Goal: Information Seeking & Learning: Learn about a topic

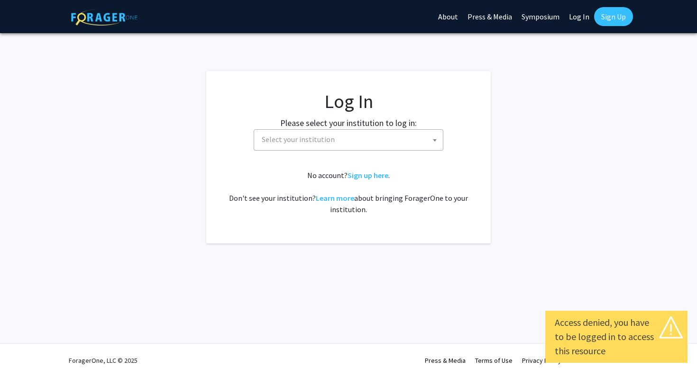
select select
click at [302, 140] on span "Select your institution" at bounding box center [298, 139] width 73 height 9
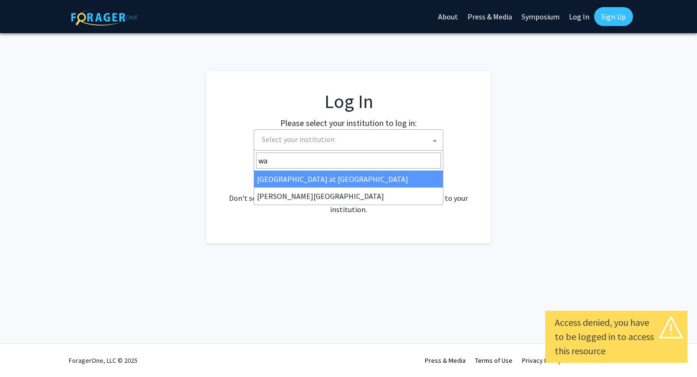
type input "way"
select select "21"
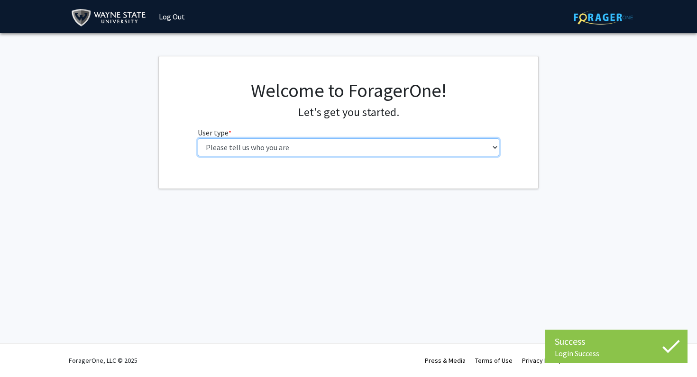
click at [260, 145] on select "Please tell us who you are Undergraduate Student Master's Student Doctoral Cand…" at bounding box center [349, 147] width 302 height 18
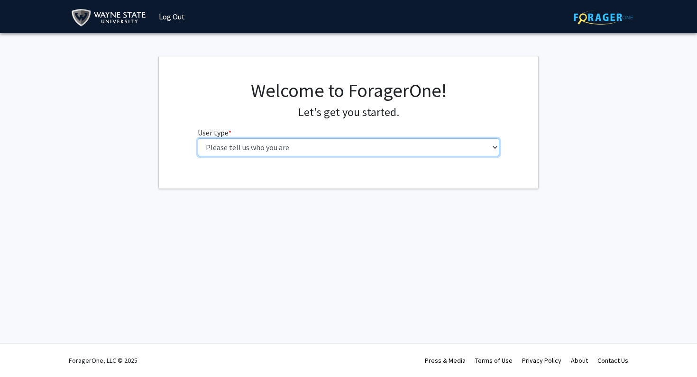
select select "1: undergrad"
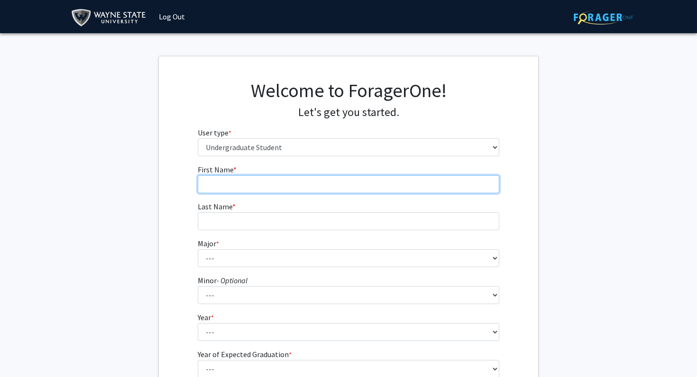
click at [258, 181] on input "First Name * required" at bounding box center [349, 184] width 302 height 18
type input "Hesham"
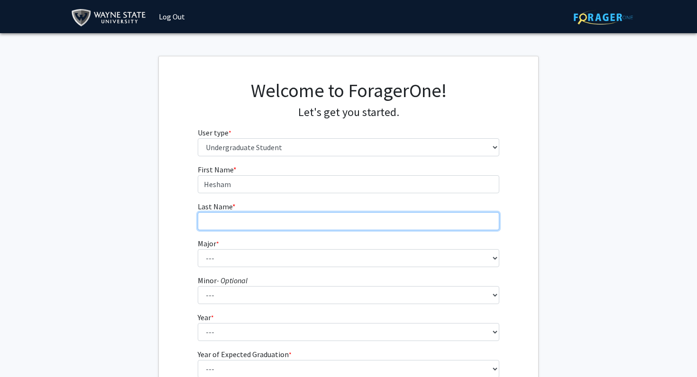
type input "Essa"
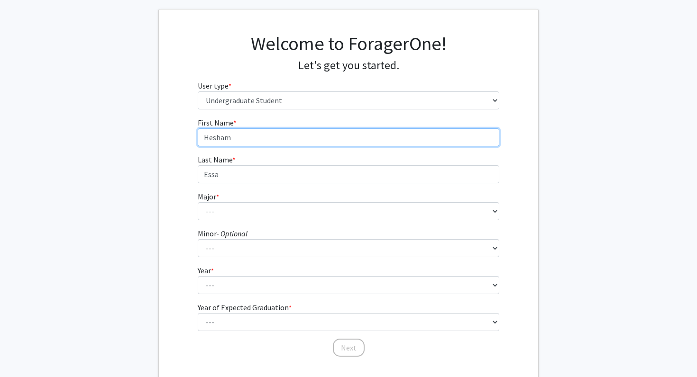
scroll to position [47, 0]
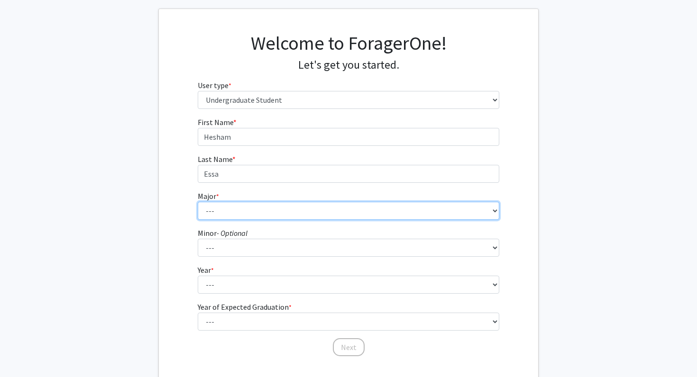
click at [262, 203] on select "--- Accounting African American Studies Anthropology Applied Behavior Analysis …" at bounding box center [349, 211] width 302 height 18
select select "13: 1793"
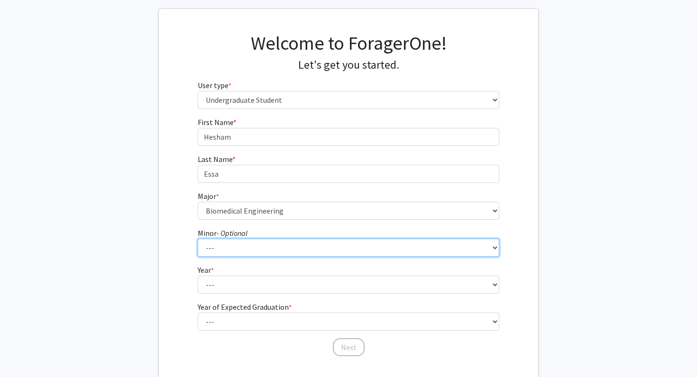
click at [258, 245] on select "--- African American Studies Africana Theatre and Dance Animation and Interacti…" at bounding box center [349, 248] width 302 height 18
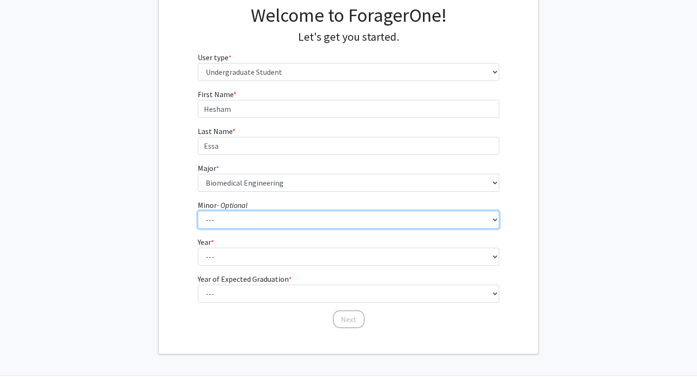
scroll to position [105, 0]
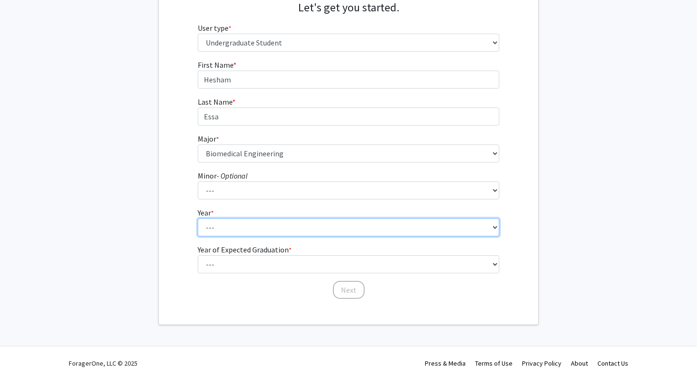
click at [257, 229] on select "--- First-year Sophomore Junior Senior Postbaccalaureate Certificate" at bounding box center [349, 228] width 302 height 18
select select "1: first-year"
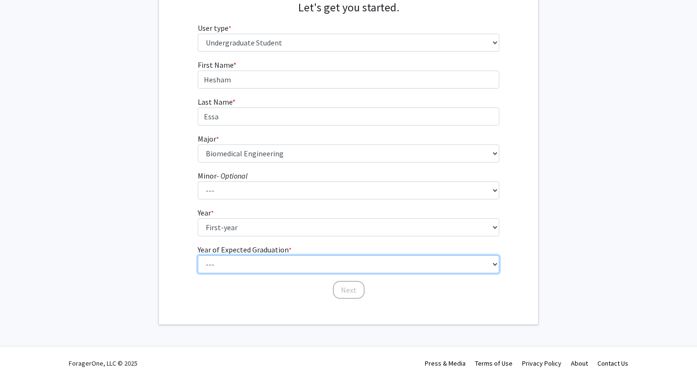
click at [245, 261] on select "--- 2025 2026 2027 2028 2029 2030 2031 2032 2033 2034" at bounding box center [349, 265] width 302 height 18
select select "5: 2029"
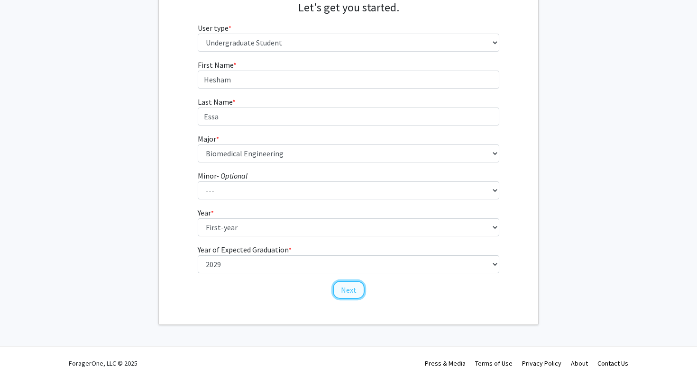
click at [353, 286] on button "Next" at bounding box center [349, 290] width 32 height 18
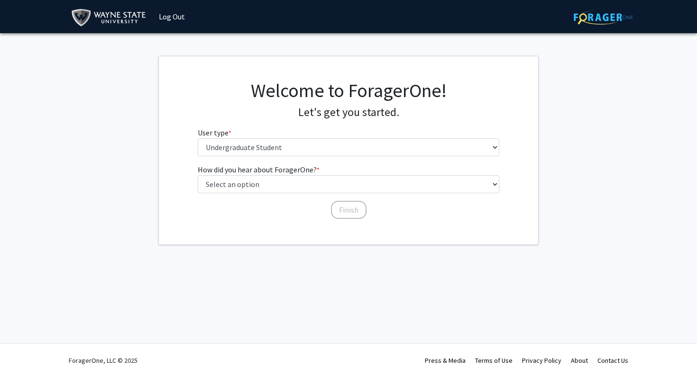
scroll to position [0, 0]
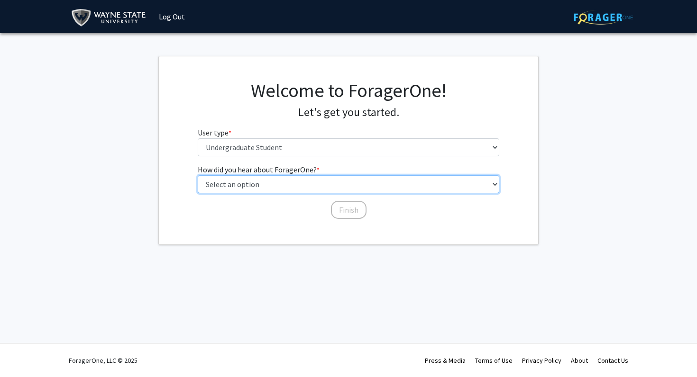
click at [326, 179] on select "Select an option Peer/student recommendation Faculty/staff recommendation Unive…" at bounding box center [349, 184] width 302 height 18
select select "1: peer_recommendation"
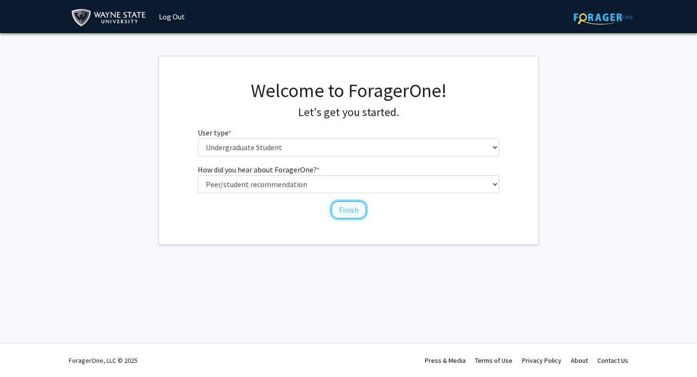
click at [345, 211] on button "Finish" at bounding box center [349, 210] width 36 height 18
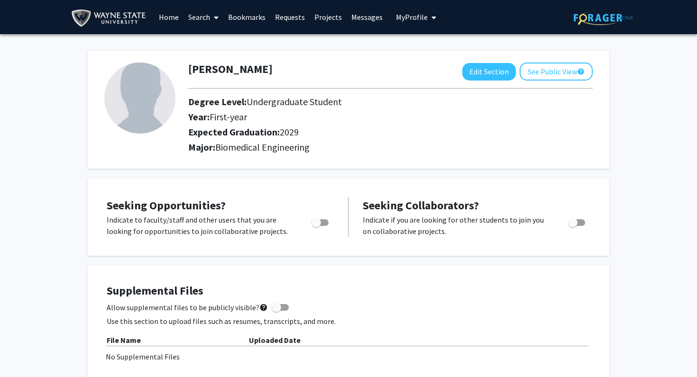
click at [120, 21] on img at bounding box center [110, 18] width 79 height 21
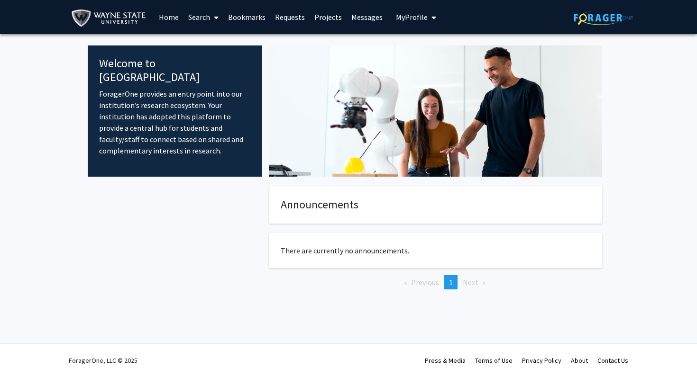
click at [167, 298] on div at bounding box center [175, 253] width 174 height 134
click at [207, 23] on link "Search" at bounding box center [204, 16] width 40 height 33
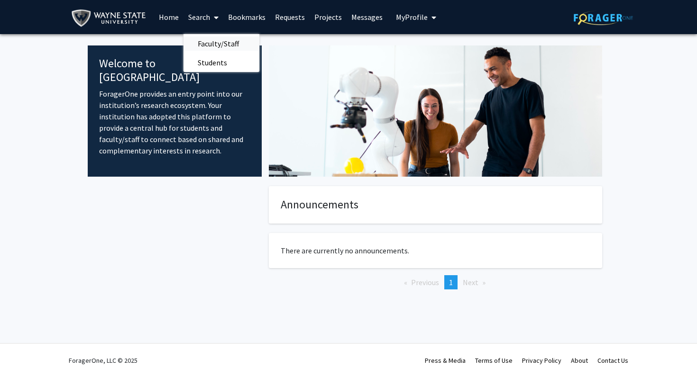
click at [213, 44] on span "Faculty/Staff" at bounding box center [219, 43] width 70 height 19
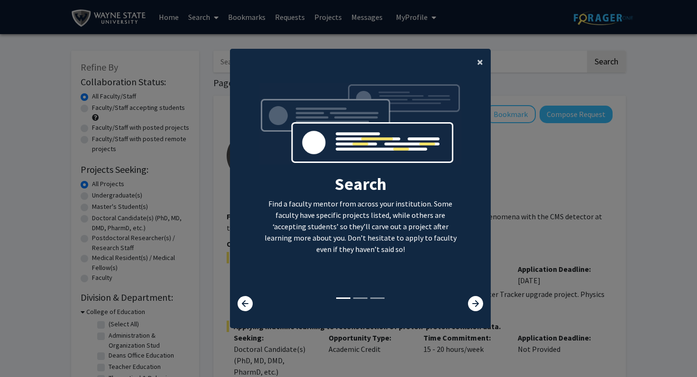
click at [481, 64] on span "×" at bounding box center [480, 62] width 6 height 15
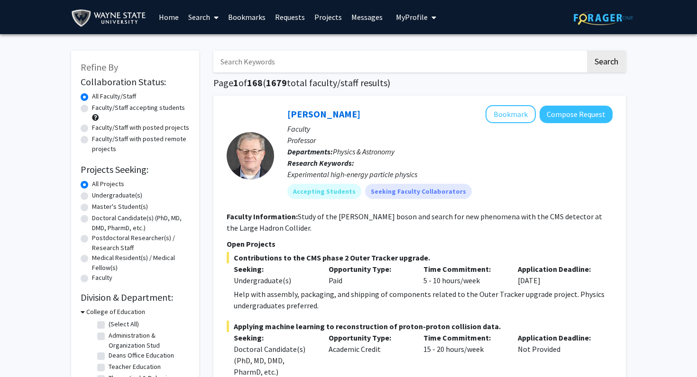
click at [137, 110] on label "Faculty/Staff accepting students" at bounding box center [138, 108] width 93 height 10
click at [98, 109] on input "Faculty/Staff accepting students" at bounding box center [95, 106] width 6 height 6
radio input "true"
click at [103, 194] on label "Undergraduate(s)" at bounding box center [117, 196] width 50 height 10
click at [98, 194] on input "Undergraduate(s)" at bounding box center [95, 194] width 6 height 6
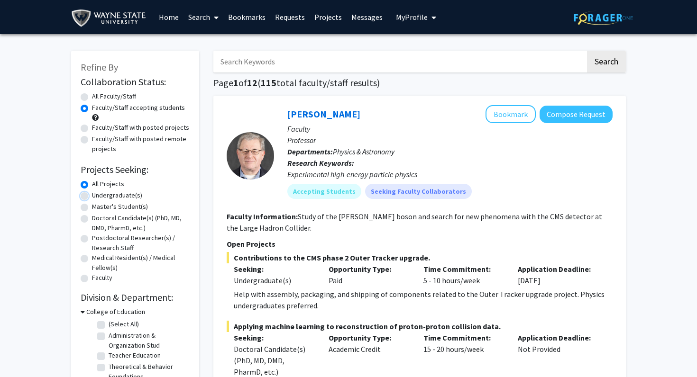
radio input "true"
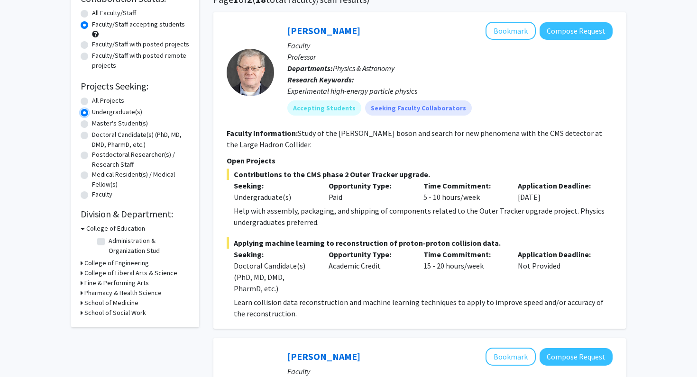
scroll to position [95, 0]
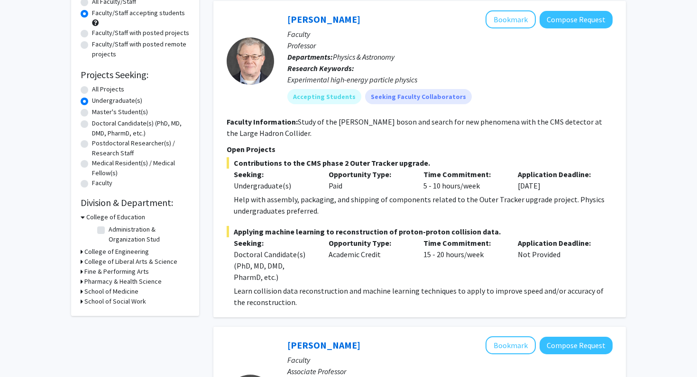
click at [97, 219] on h3 "College of Education" at bounding box center [115, 217] width 59 height 10
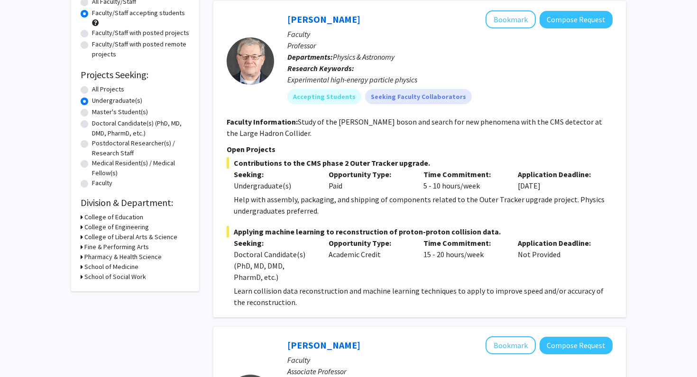
click at [99, 226] on h3 "College of Engineering" at bounding box center [116, 227] width 64 height 10
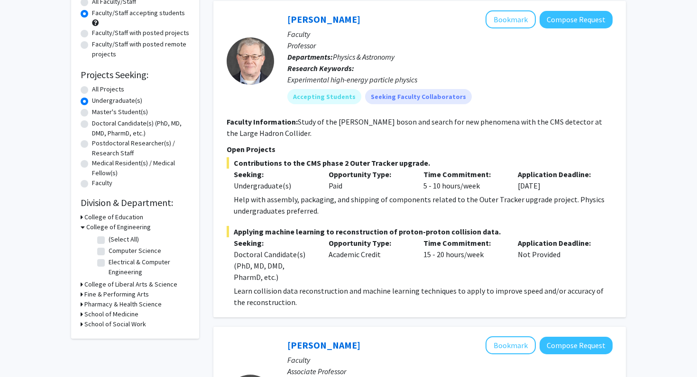
click at [109, 240] on label "(Select All)" at bounding box center [124, 240] width 30 height 10
click at [109, 240] on input "(Select All)" at bounding box center [112, 238] width 6 height 6
checkbox input "true"
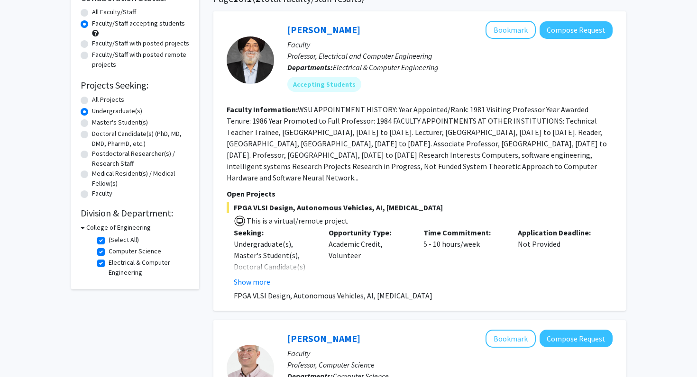
scroll to position [134, 0]
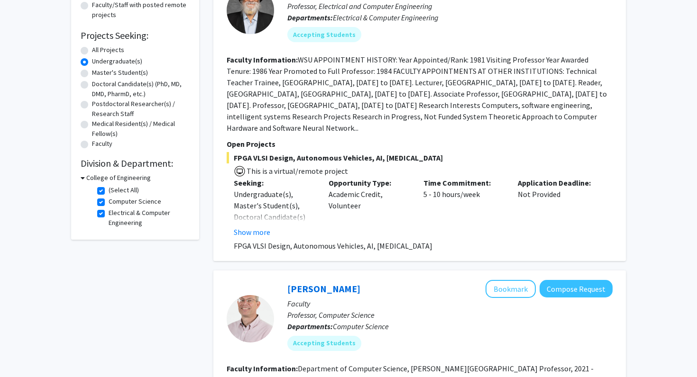
click at [109, 189] on label "(Select All)" at bounding box center [124, 190] width 30 height 10
click at [109, 189] on input "(Select All)" at bounding box center [112, 188] width 6 height 6
checkbox input "false"
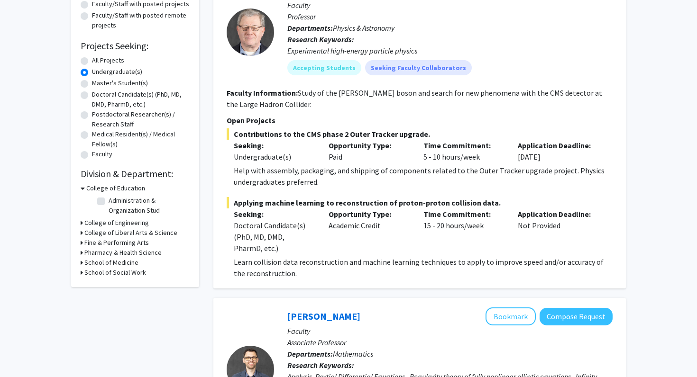
scroll to position [130, 0]
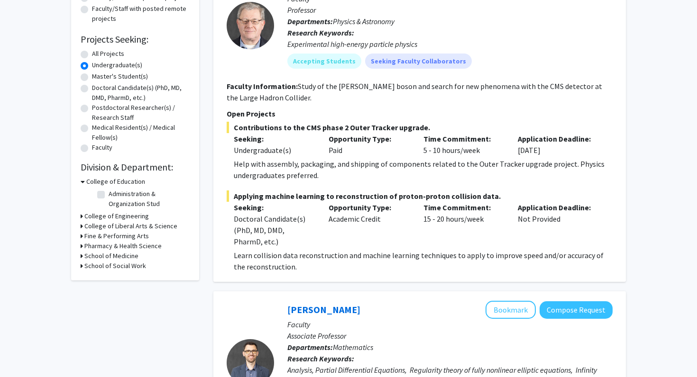
click at [101, 220] on h3 "College of Engineering" at bounding box center [116, 216] width 64 height 10
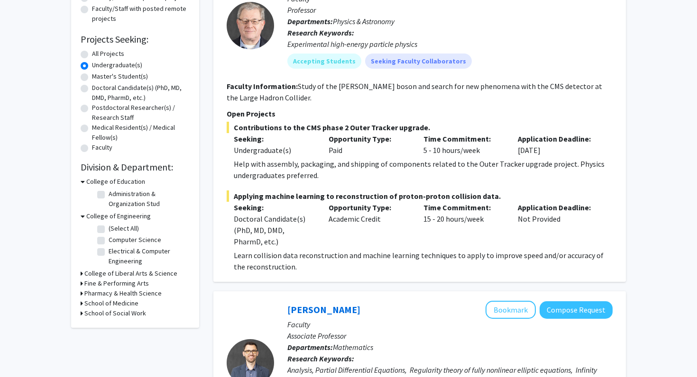
click at [99, 269] on h3 "College of Liberal Arts & Science" at bounding box center [130, 274] width 93 height 10
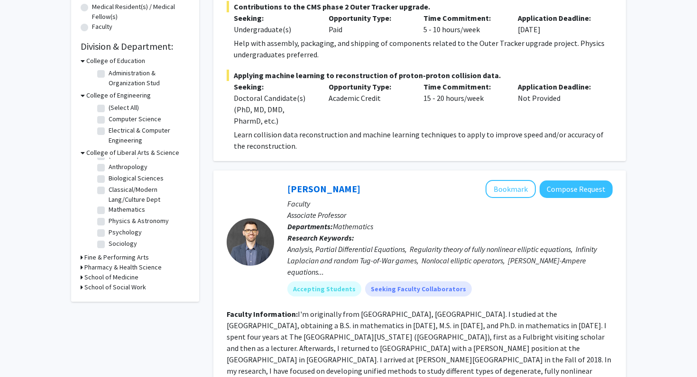
scroll to position [9, 0]
click at [109, 176] on label "Biological Sciences" at bounding box center [136, 179] width 55 height 10
click at [109, 176] on input "Biological Sciences" at bounding box center [112, 177] width 6 height 6
checkbox input "true"
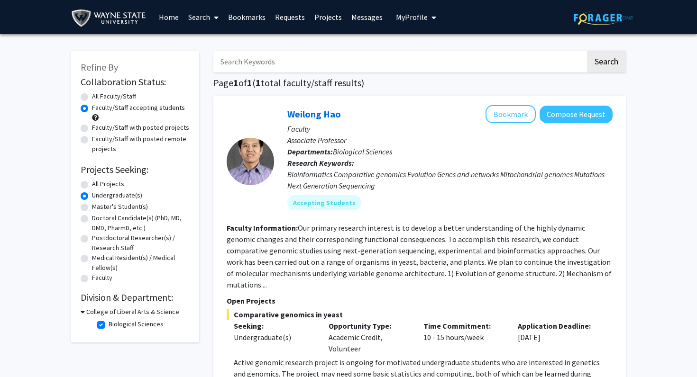
click at [103, 311] on h3 "College of Liberal Arts & Science" at bounding box center [132, 312] width 93 height 10
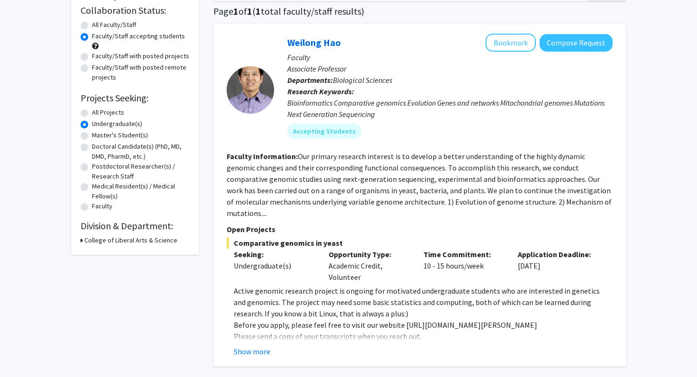
scroll to position [88, 0]
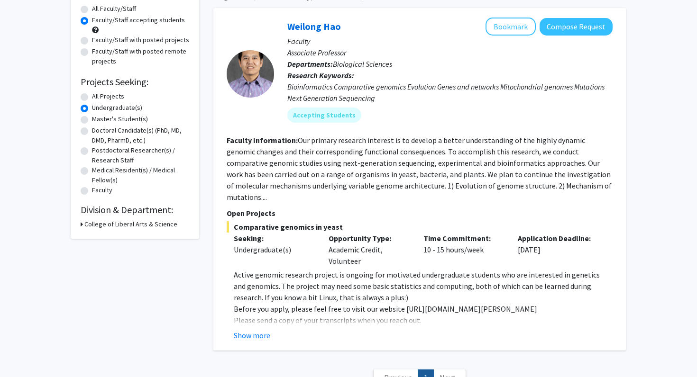
click at [115, 226] on h3 "College of Liberal Arts & Science" at bounding box center [130, 225] width 93 height 10
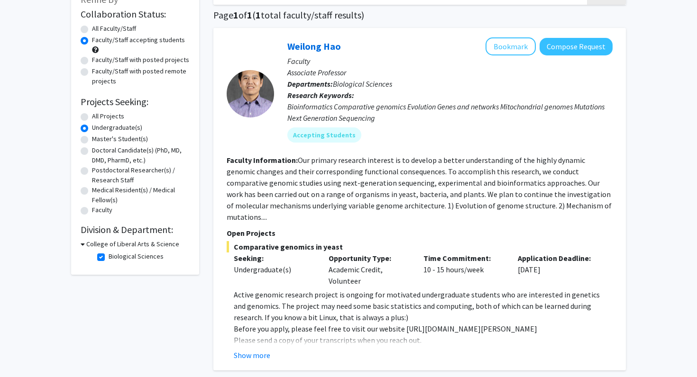
scroll to position [64, 0]
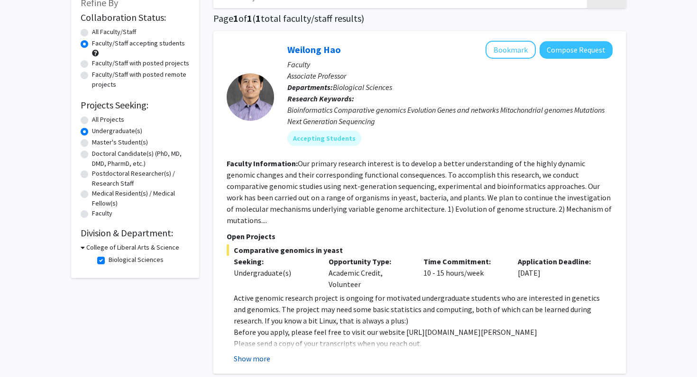
click at [249, 353] on button "Show more" at bounding box center [252, 358] width 37 height 11
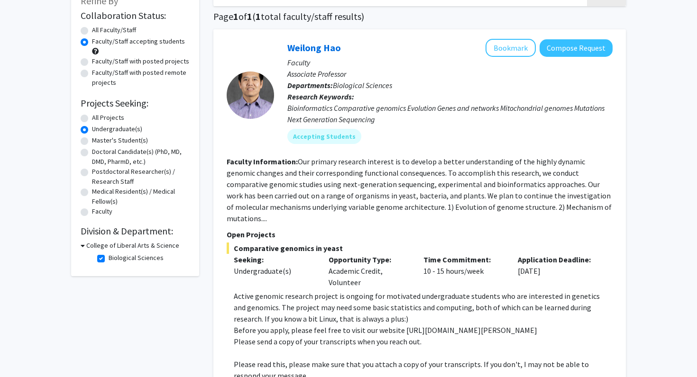
scroll to position [0, 0]
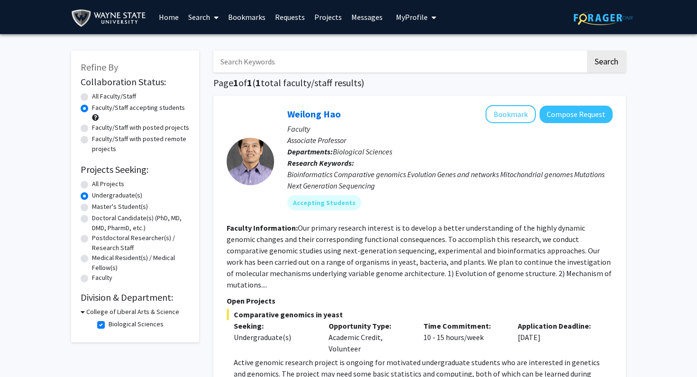
click at [139, 309] on h3 "College of Liberal Arts & Science" at bounding box center [132, 312] width 93 height 10
click at [139, 309] on h3 "College of Liberal Arts & Science" at bounding box center [130, 312] width 93 height 10
click at [506, 115] on button "Bookmark" at bounding box center [511, 114] width 50 height 18
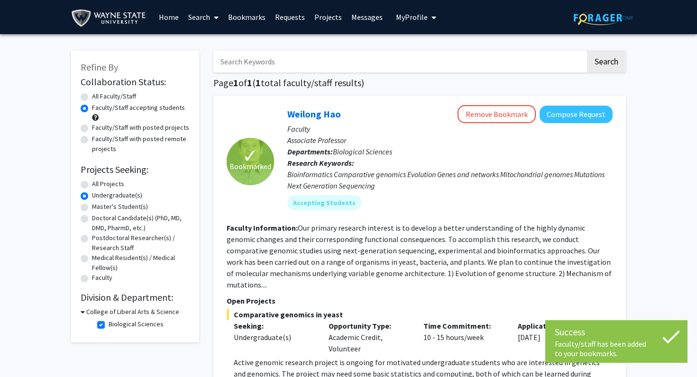
click at [134, 308] on h3 "College of Liberal Arts & Science" at bounding box center [132, 312] width 93 height 10
click at [134, 308] on h3 "College of Liberal Arts & Science" at bounding box center [130, 312] width 93 height 10
click at [129, 323] on label "Biological Sciences" at bounding box center [136, 325] width 55 height 10
click at [115, 323] on input "Biological Sciences" at bounding box center [112, 323] width 6 height 6
checkbox input "false"
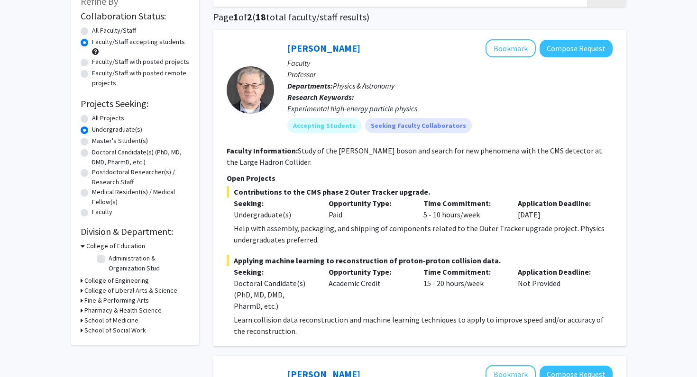
scroll to position [80, 0]
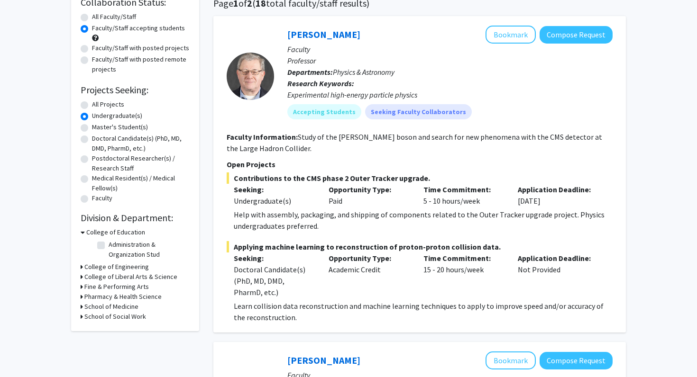
click at [133, 266] on h3 "College of Engineering" at bounding box center [116, 267] width 64 height 10
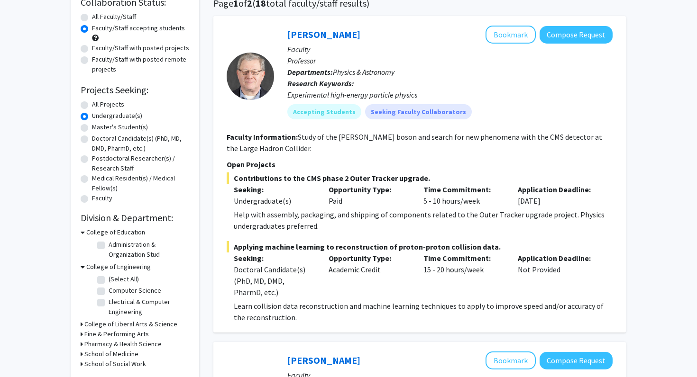
click at [130, 297] on label "Electrical & Computer Engineering" at bounding box center [148, 307] width 79 height 20
click at [115, 297] on input "Electrical & Computer Engineering" at bounding box center [112, 300] width 6 height 6
checkbox input "true"
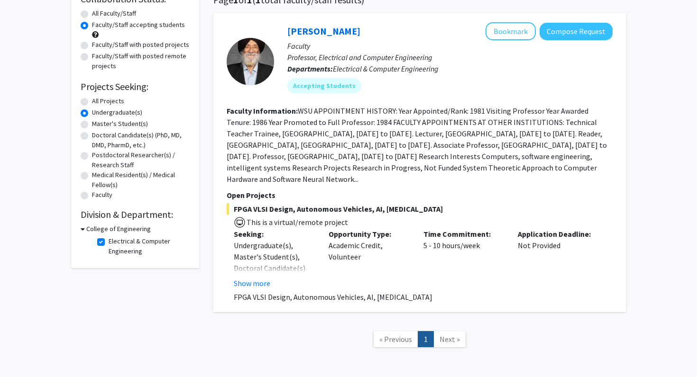
scroll to position [123, 0]
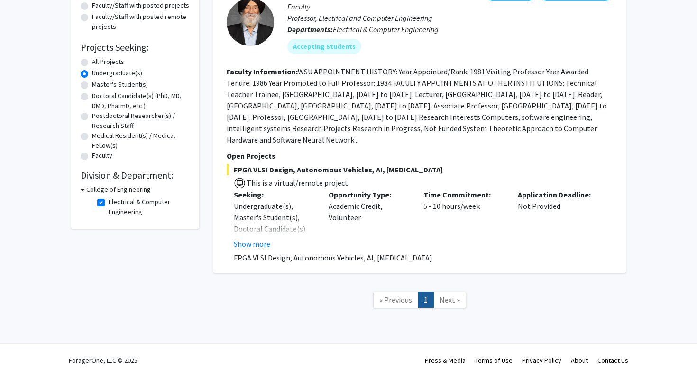
click at [250, 237] on fg-read-more "Undergraduate(s), Master's Student(s), Doctoral Candidate(s) (PhD, MD, DMD, Pha…" at bounding box center [274, 225] width 81 height 49
click at [251, 240] on button "Show more" at bounding box center [252, 244] width 37 height 11
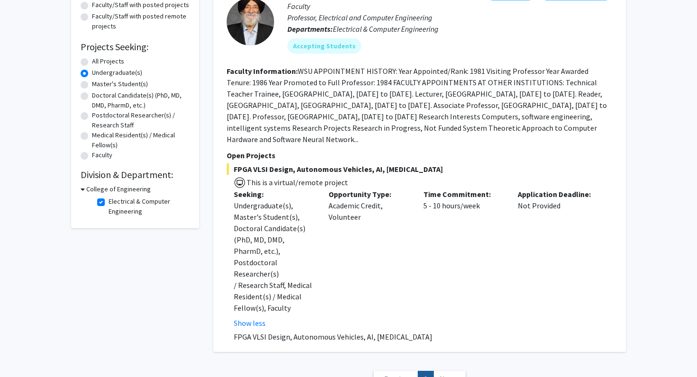
click at [123, 205] on label "Electrical & Computer Engineering" at bounding box center [148, 207] width 79 height 20
click at [115, 203] on input "Electrical & Computer Engineering" at bounding box center [112, 200] width 6 height 6
checkbox input "false"
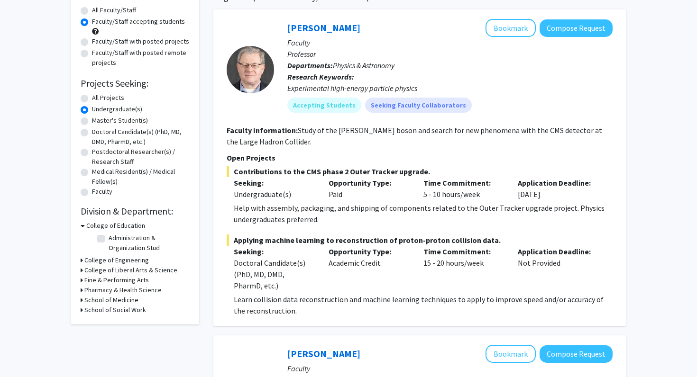
scroll to position [94, 0]
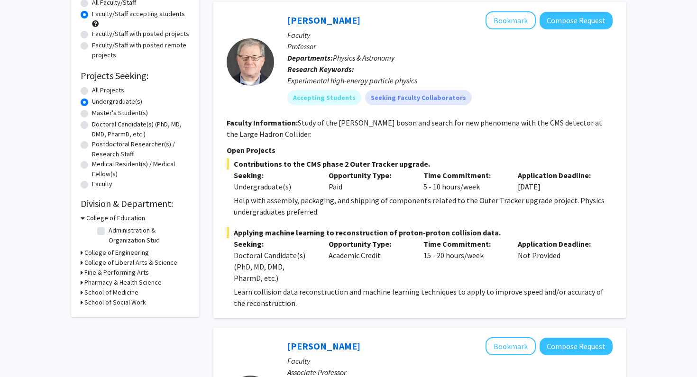
click at [114, 293] on h3 "School of Medicine" at bounding box center [111, 293] width 54 height 10
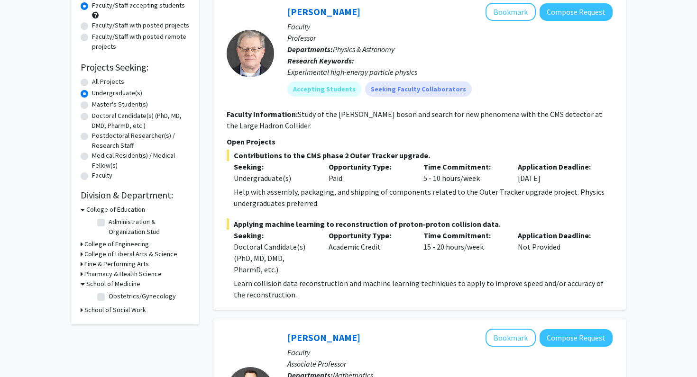
click at [115, 313] on h3 "School of Social Work" at bounding box center [115, 310] width 62 height 10
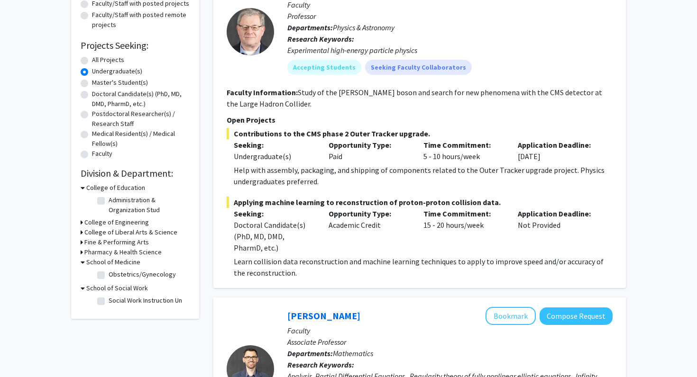
click at [128, 250] on h3 "Pharmacy & Health Science" at bounding box center [122, 253] width 77 height 10
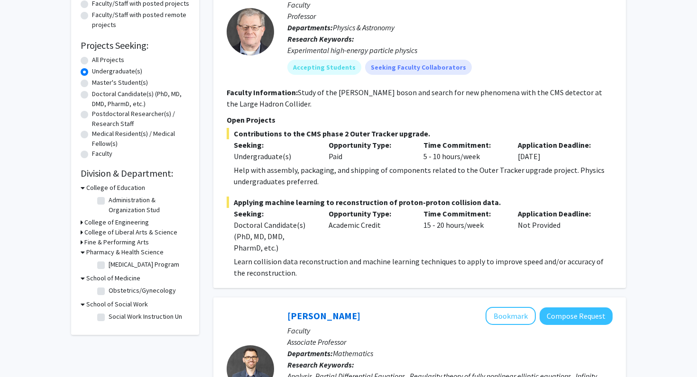
click at [129, 243] on h3 "Fine & Performing Arts" at bounding box center [116, 243] width 64 height 10
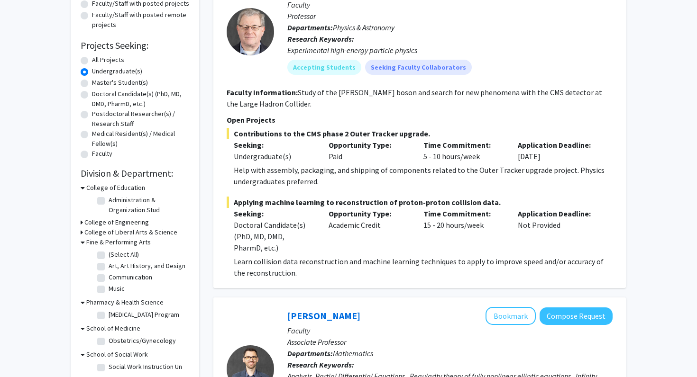
click at [132, 236] on h3 "College of Liberal Arts & Science" at bounding box center [130, 233] width 93 height 10
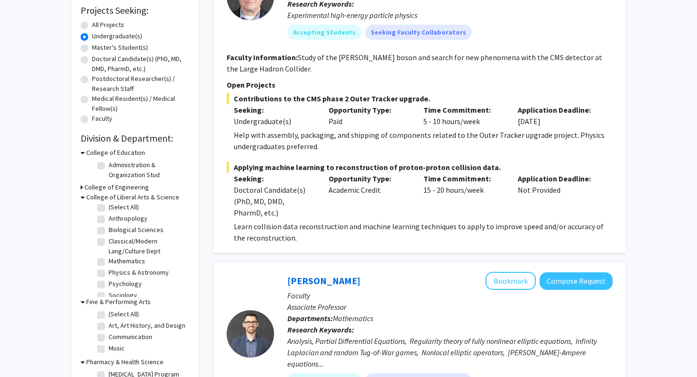
scroll to position [0, 0]
click at [124, 286] on label "Psychology" at bounding box center [125, 287] width 33 height 10
click at [115, 286] on input "Psychology" at bounding box center [112, 285] width 6 height 6
checkbox input "true"
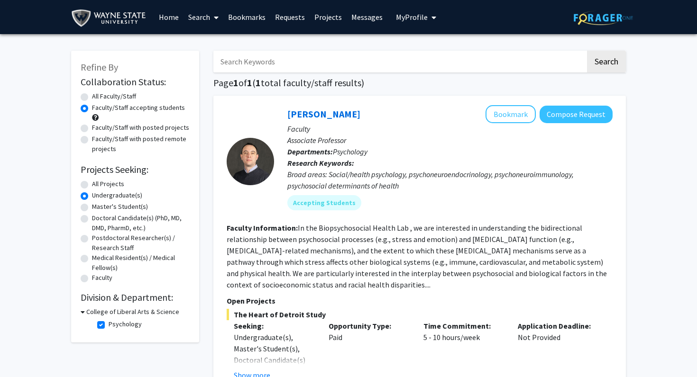
click at [102, 313] on h3 "College of Liberal Arts & Science" at bounding box center [132, 312] width 93 height 10
click at [102, 313] on h3 "College of Liberal Arts & Science" at bounding box center [130, 312] width 93 height 10
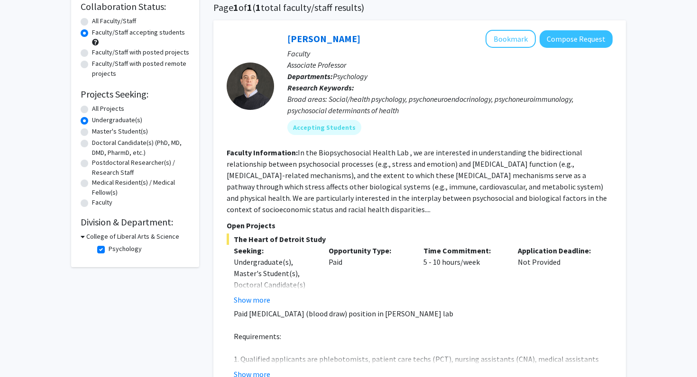
scroll to position [77, 0]
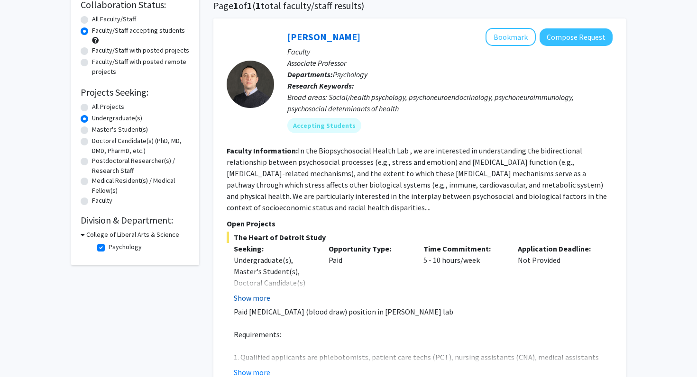
click at [252, 294] on button "Show more" at bounding box center [252, 298] width 37 height 11
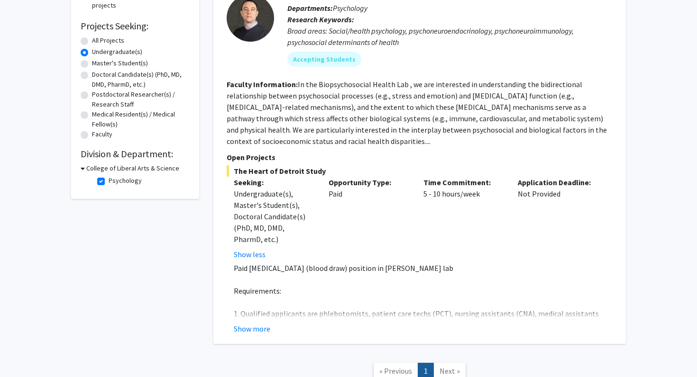
scroll to position [141, 0]
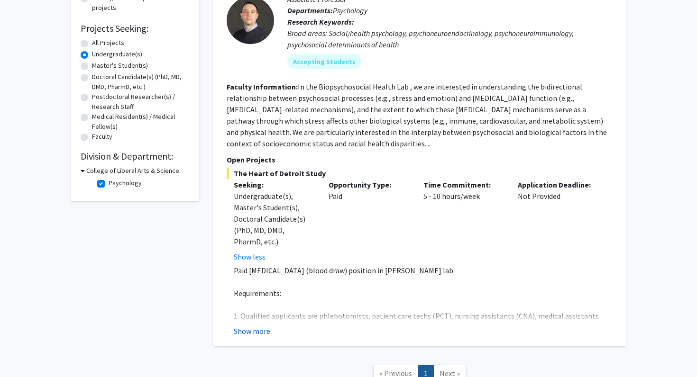
click at [260, 332] on button "Show more" at bounding box center [252, 331] width 37 height 11
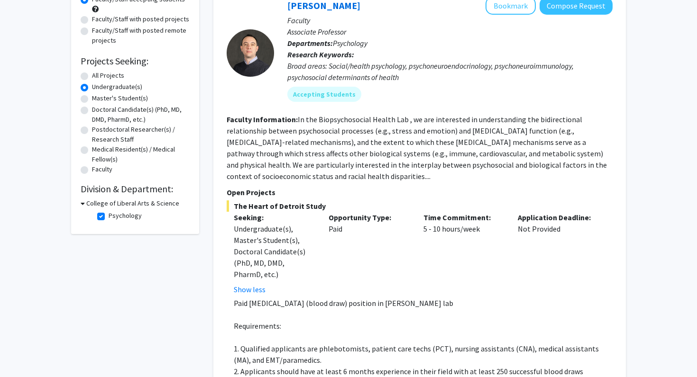
scroll to position [105, 0]
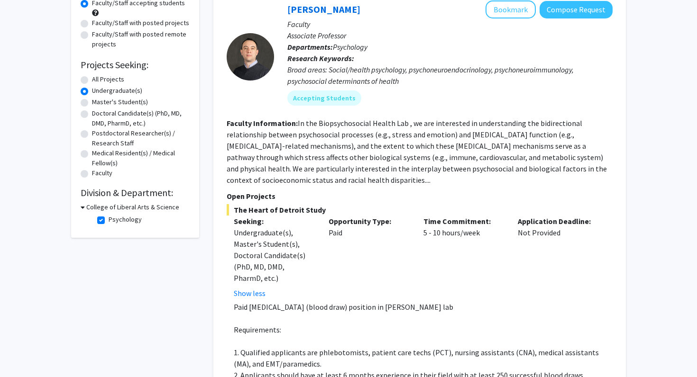
click at [133, 224] on label "Psychology" at bounding box center [125, 220] width 33 height 10
click at [115, 221] on input "Psychology" at bounding box center [112, 218] width 6 height 6
checkbox input "false"
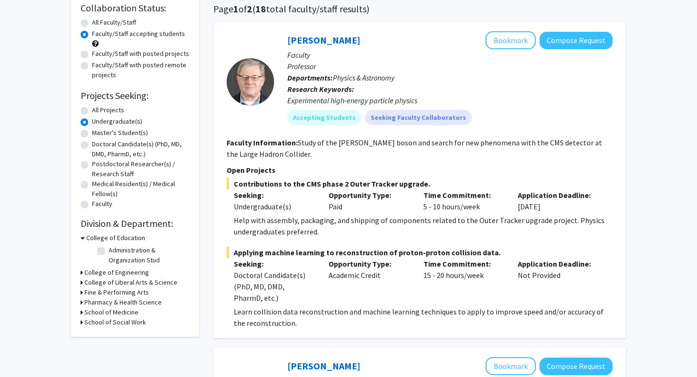
scroll to position [75, 0]
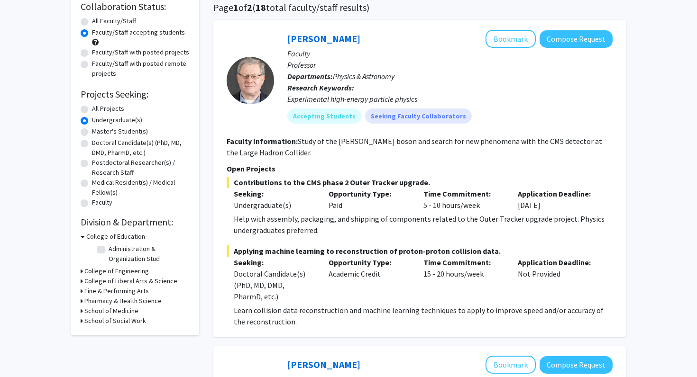
click at [139, 248] on label "Administration & Organization Stud" at bounding box center [148, 254] width 79 height 20
click at [115, 248] on input "Administration & Organization Stud" at bounding box center [112, 247] width 6 height 6
checkbox input "true"
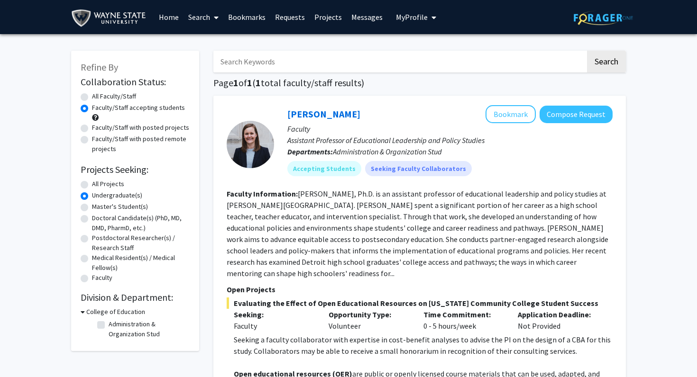
checkbox input "false"
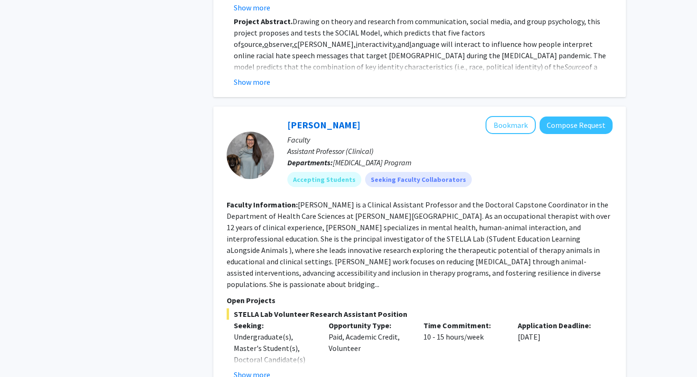
scroll to position [2823, 0]
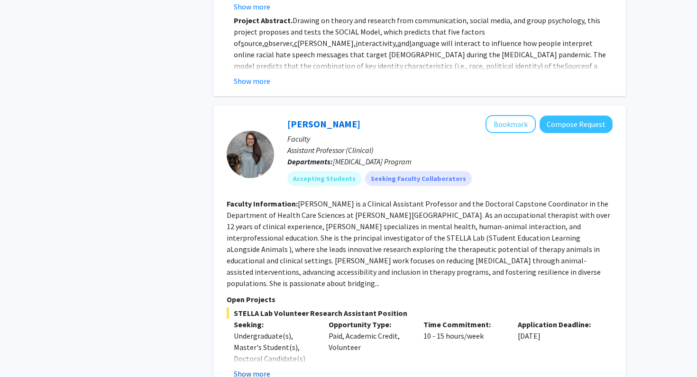
click at [262, 368] on button "Show more" at bounding box center [252, 373] width 37 height 11
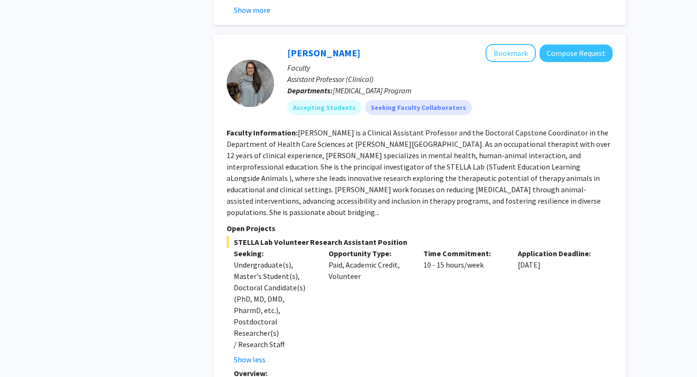
scroll to position [2932, 0]
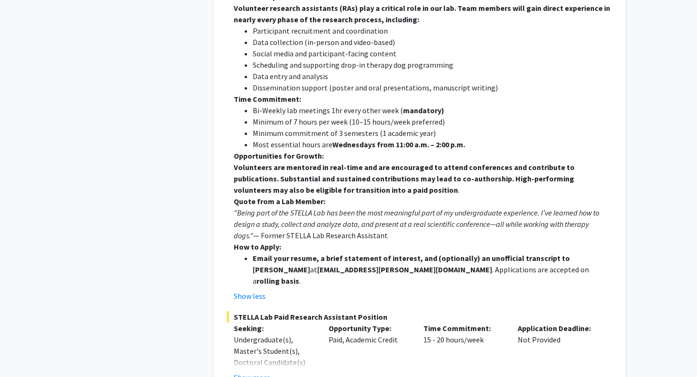
scroll to position [3373, 0]
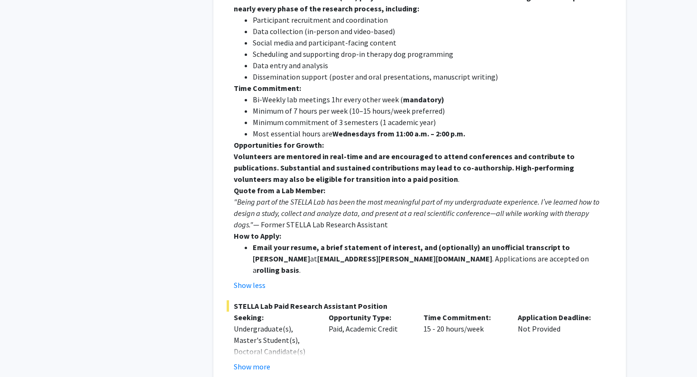
click at [260, 334] on div "Christine Kivlen Bookmark Compose Request Faculty Assistant Professor (Clinical…" at bounding box center [419, 6] width 413 height 901
click at [257, 361] on button "Show more" at bounding box center [252, 366] width 37 height 11
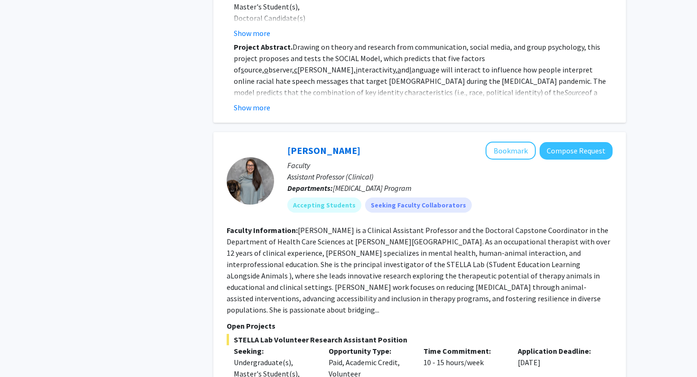
scroll to position [2795, 0]
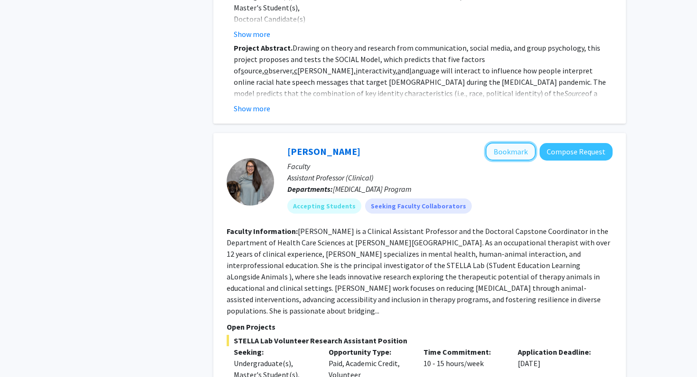
click at [502, 143] on button "Bookmark" at bounding box center [511, 152] width 50 height 18
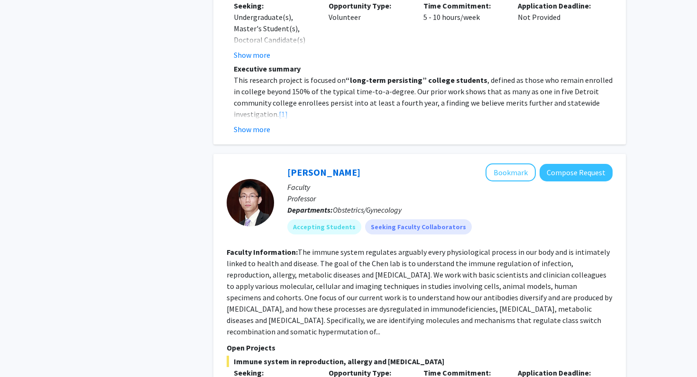
scroll to position [4492, 0]
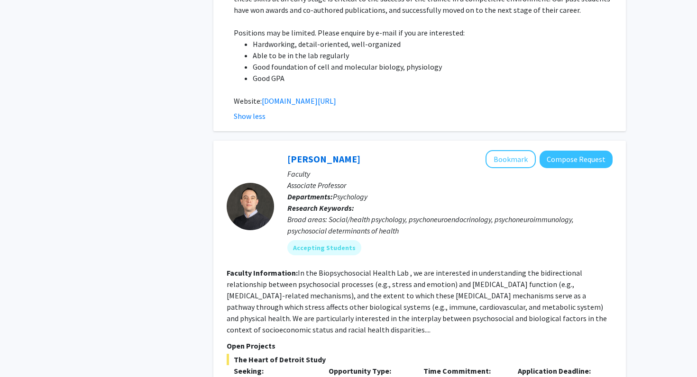
scroll to position [5229, 0]
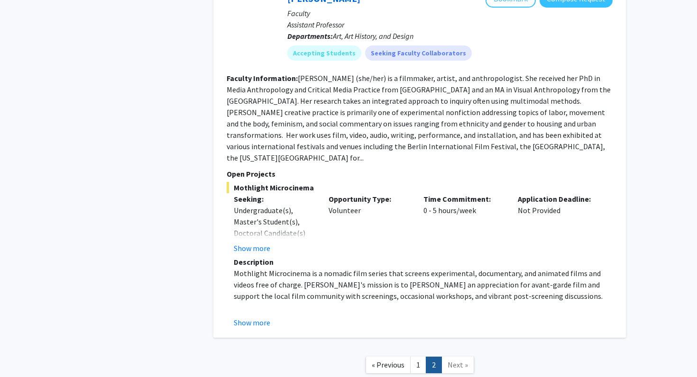
scroll to position [2333, 0]
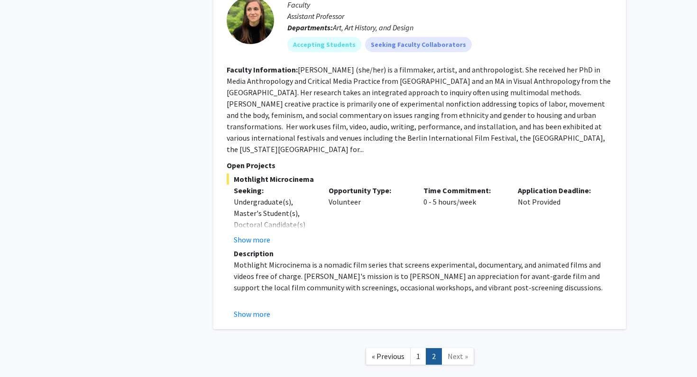
click at [452, 339] on nav "« Previous 1 2 Next »" at bounding box center [419, 358] width 413 height 38
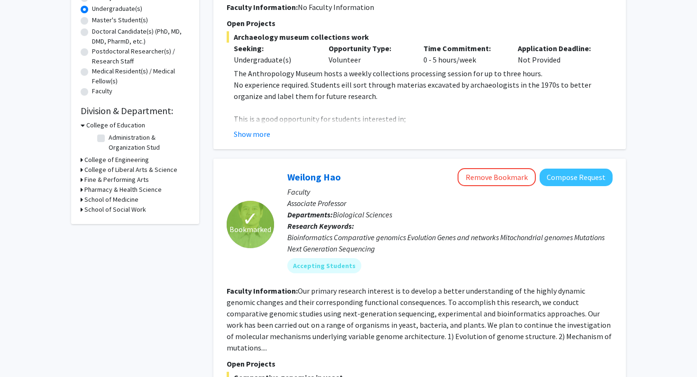
scroll to position [0, 0]
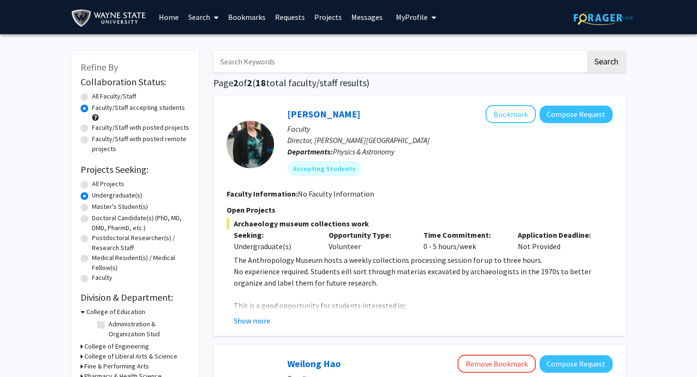
click at [240, 19] on link "Bookmarks" at bounding box center [246, 16] width 47 height 33
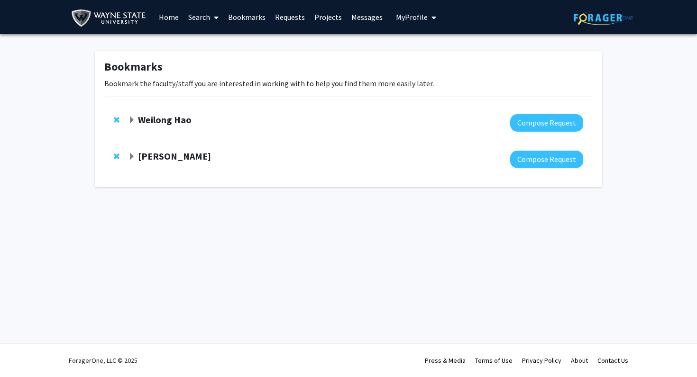
click at [129, 117] on span "Expand Weilong Hao Bookmark" at bounding box center [132, 121] width 8 height 8
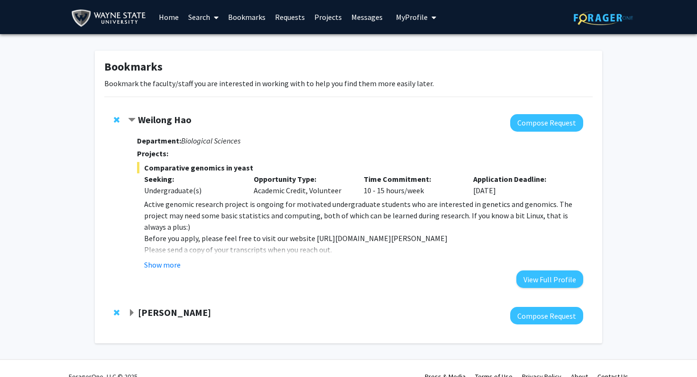
scroll to position [16, 0]
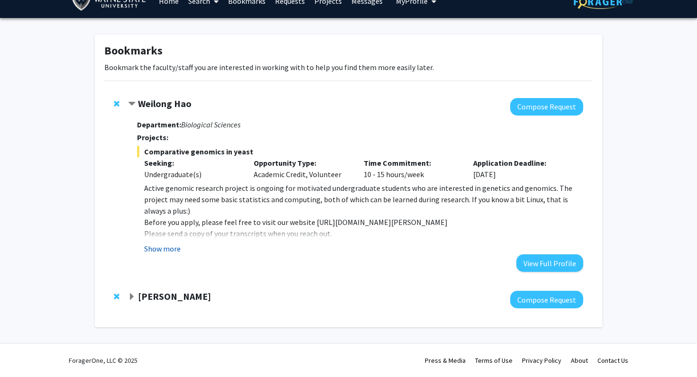
click at [150, 248] on button "Show more" at bounding box center [162, 248] width 37 height 11
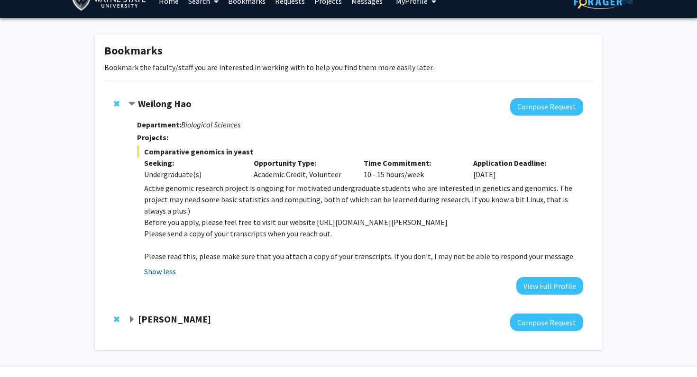
scroll to position [28, 0]
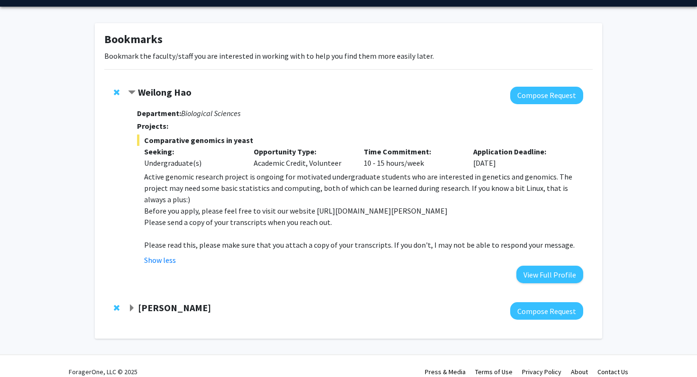
click at [131, 305] on span "Expand Christine Kivlen Bookmark" at bounding box center [132, 309] width 8 height 8
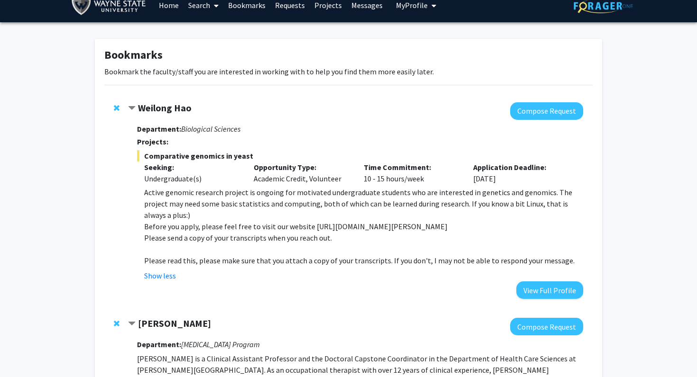
scroll to position [0, 0]
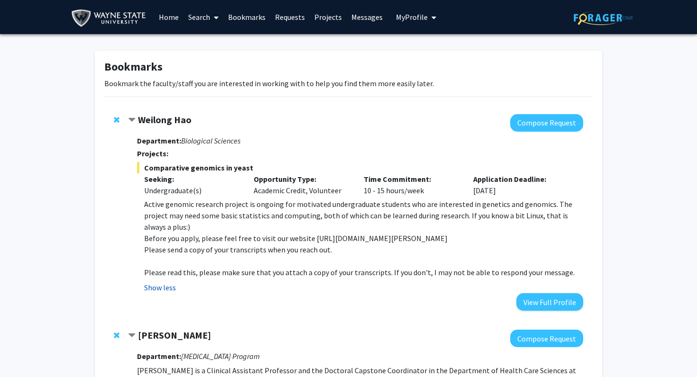
click at [162, 282] on button "Show less" at bounding box center [160, 287] width 32 height 11
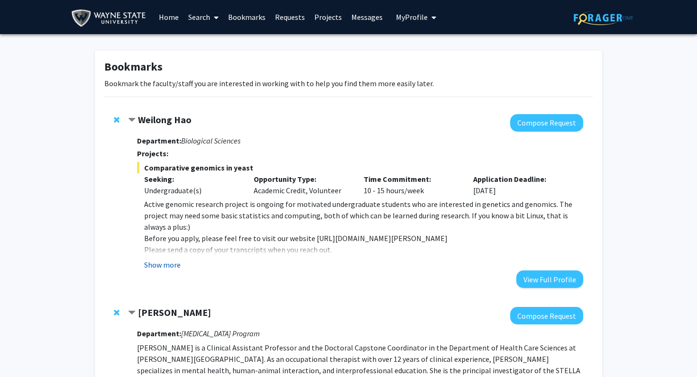
click at [162, 276] on div "Department: Biological Sciences Projects: Comparative genomics in yeast Seeking…" at bounding box center [360, 210] width 446 height 156
click at [159, 267] on button "Show more" at bounding box center [162, 264] width 37 height 11
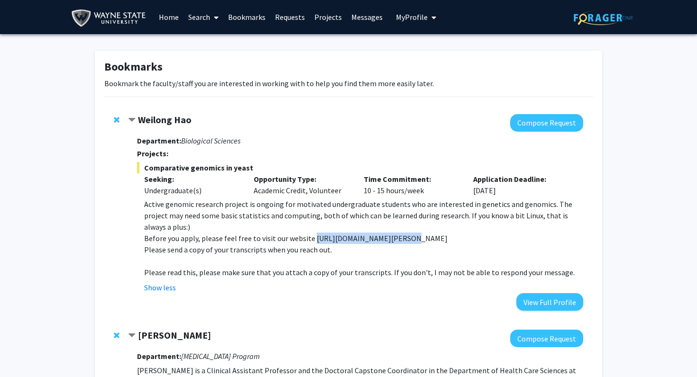
drag, startPoint x: 397, startPoint y: 226, endPoint x: 311, endPoint y: 222, distance: 85.9
click at [311, 233] on p "Before you apply, please feel free to visit our website [URL][DOMAIN_NAME][PERS…" at bounding box center [363, 238] width 439 height 11
copy p "[URL][DOMAIN_NAME][PERSON_NAME]"
click at [517, 120] on button "Compose Request" at bounding box center [546, 123] width 73 height 18
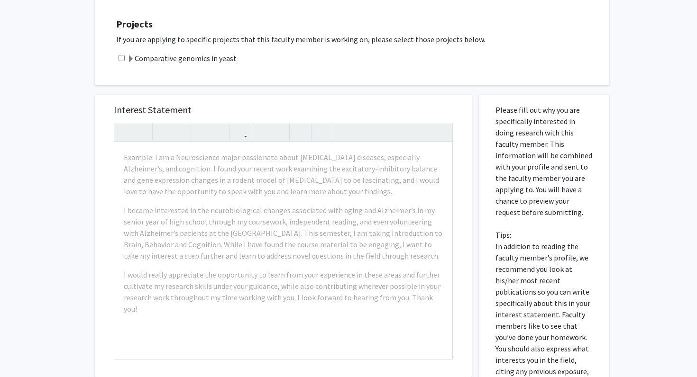
scroll to position [383, 0]
click at [83, 171] on div "All Requests Request for Weilong Hao Request for Weilong Hao Departments: Biolo…" at bounding box center [348, 93] width 697 height 885
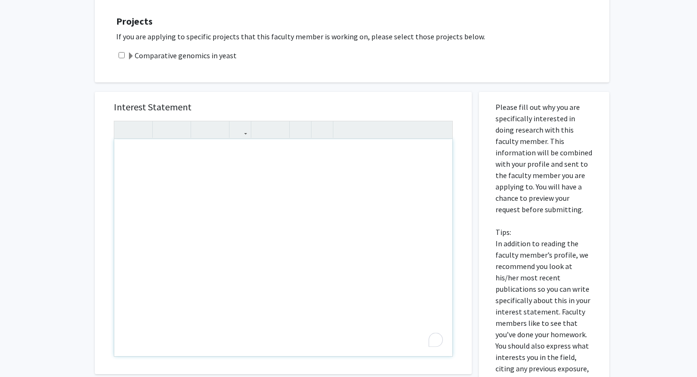
click at [44, 210] on div "All Requests Request for Weilong Hao Request for Weilong Hao Departments: Biolo…" at bounding box center [348, 89] width 697 height 885
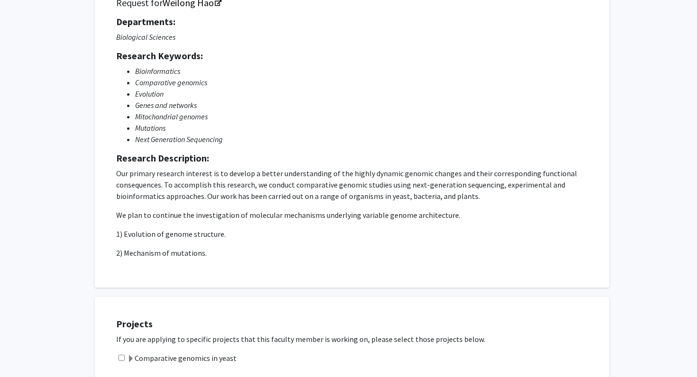
scroll to position [0, 0]
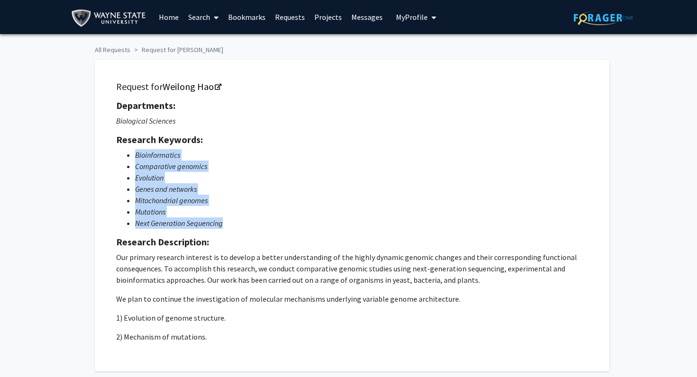
drag, startPoint x: 248, startPoint y: 221, endPoint x: 114, endPoint y: 152, distance: 150.8
click at [114, 152] on div "Request for Weilong Hao Departments: Biological Sciences Research Keywords: Bio…" at bounding box center [352, 216] width 491 height 288
copy ul "Bioinformatics Comparative genomics Evolution Genes and networks Mitochondrial …"
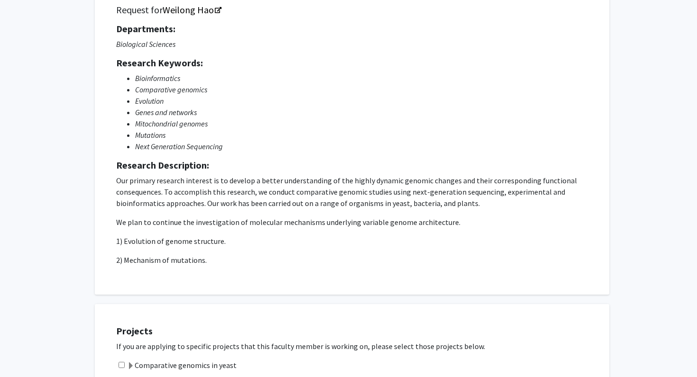
click at [492, 227] on p "We plan to continue the investigation of molecular mechanisms underlying variab…" at bounding box center [352, 222] width 472 height 11
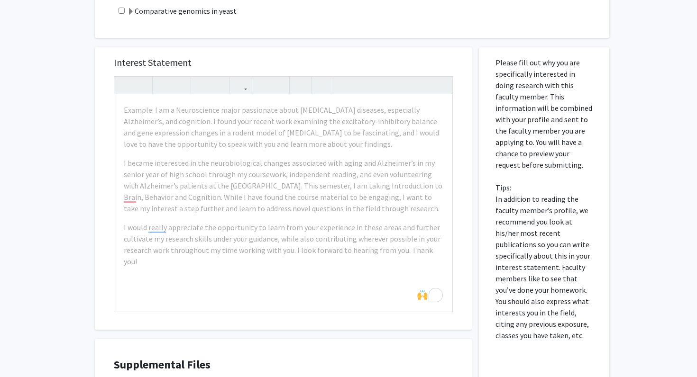
scroll to position [432, 0]
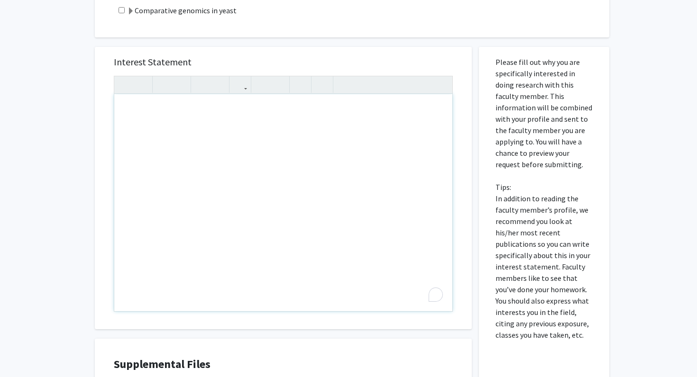
drag, startPoint x: 120, startPoint y: 225, endPoint x: 149, endPoint y: 226, distance: 28.9
click at [150, 226] on div "To enrich screen reader interactions, please activate Accessibility in Grammarl…" at bounding box center [283, 202] width 338 height 217
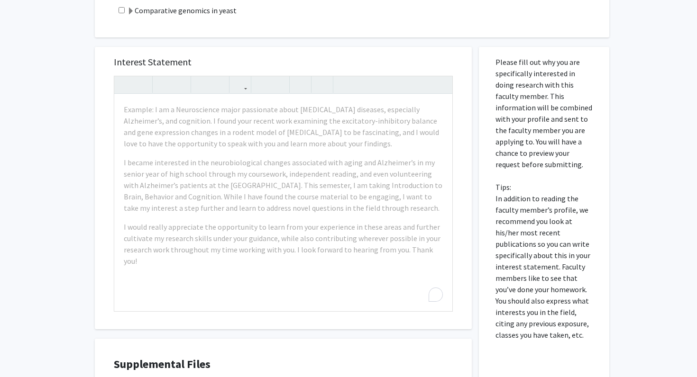
click at [74, 216] on div "All Requests Request for Weilong Hao Request for Weilong Hao Departments: Biolo…" at bounding box center [348, 44] width 697 height 885
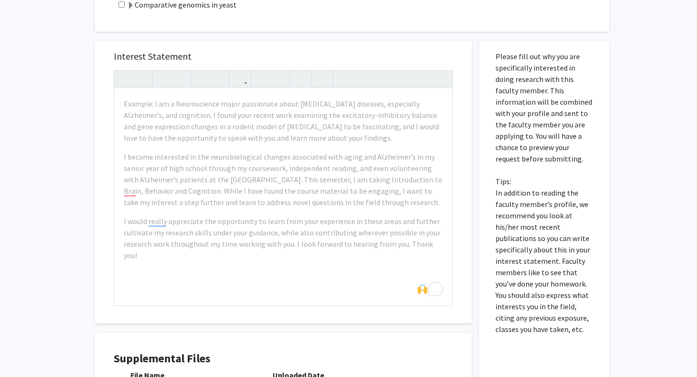
scroll to position [437, 0]
click at [630, 124] on div "All Requests Request for Weilong Hao Request for Weilong Hao Departments: Biolo…" at bounding box center [348, 39] width 697 height 885
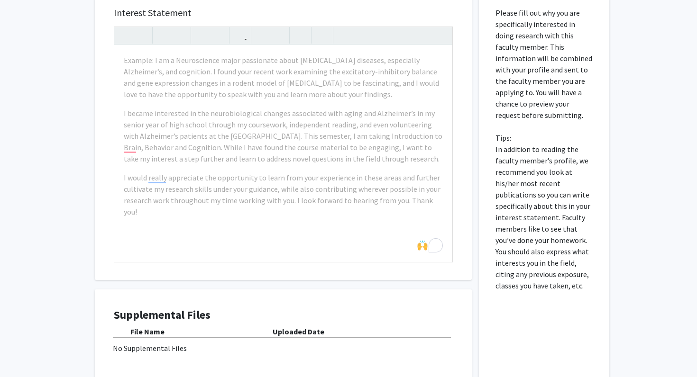
scroll to position [0, 0]
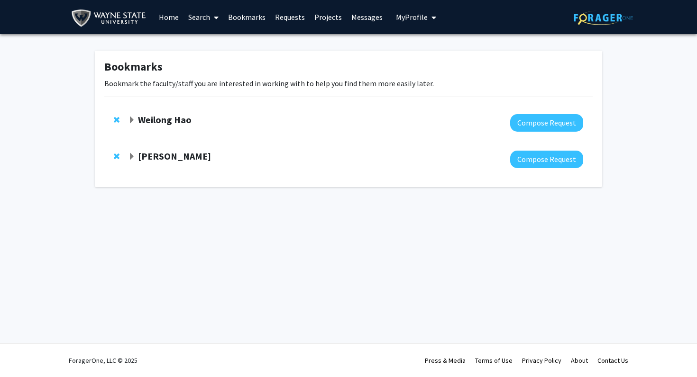
click at [129, 122] on span "Expand Weilong Hao Bookmark" at bounding box center [132, 121] width 8 height 8
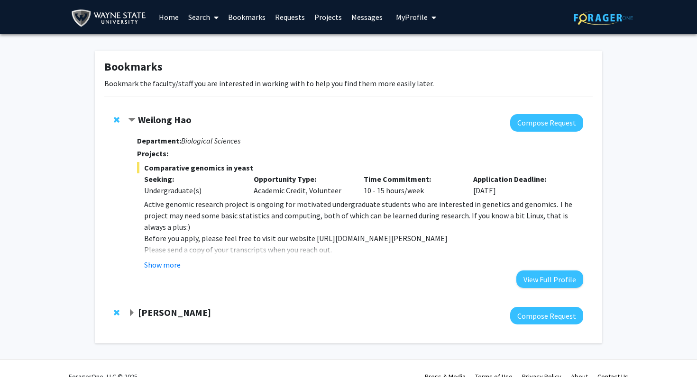
scroll to position [16, 0]
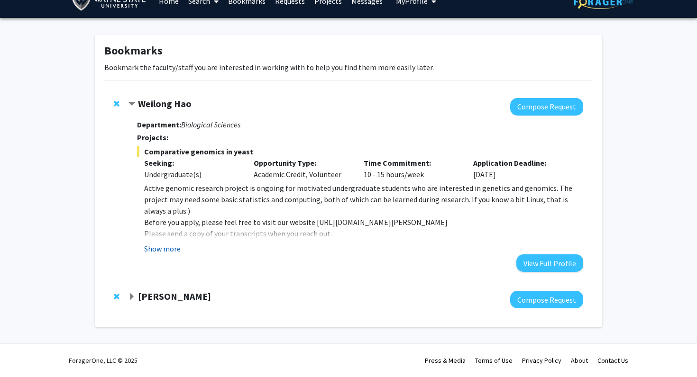
click at [169, 245] on button "Show more" at bounding box center [162, 248] width 37 height 11
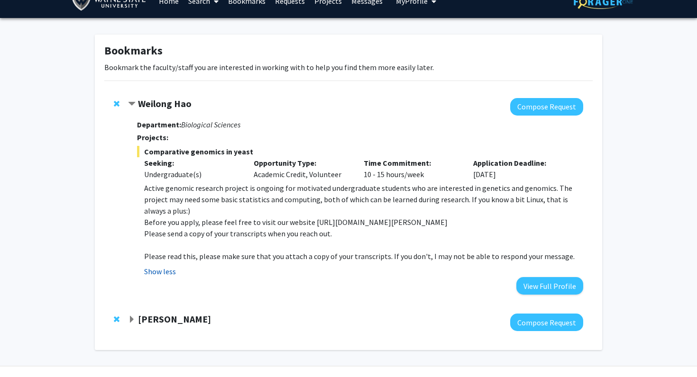
scroll to position [28, 0]
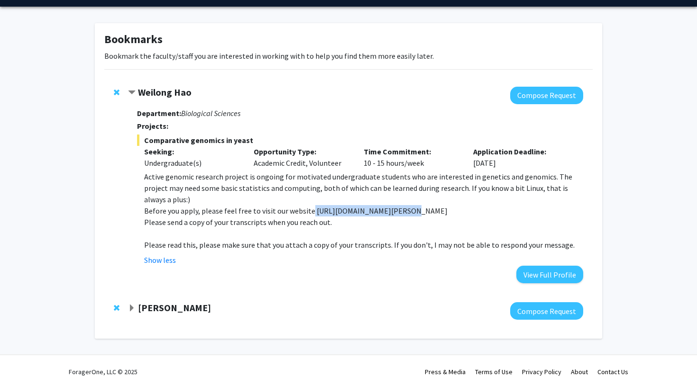
drag, startPoint x: 402, startPoint y: 196, endPoint x: 310, endPoint y: 196, distance: 92.5
click at [310, 205] on p "Before you apply, please feel free to visit our website [URL][DOMAIN_NAME][PERS…" at bounding box center [363, 210] width 439 height 11
click at [311, 205] on p "Before you apply, please feel free to visit our website [URL][DOMAIN_NAME][PERS…" at bounding box center [363, 210] width 439 height 11
copy p "[URL][DOMAIN_NAME][PERSON_NAME]"
click at [434, 26] on div "Bookmarks Bookmark the faculty/staff you are interested in working with to help…" at bounding box center [348, 181] width 507 height 316
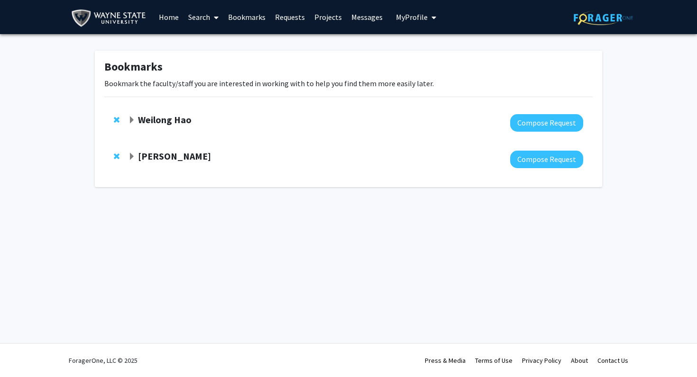
click at [131, 121] on span "Expand Weilong Hao Bookmark" at bounding box center [132, 121] width 8 height 8
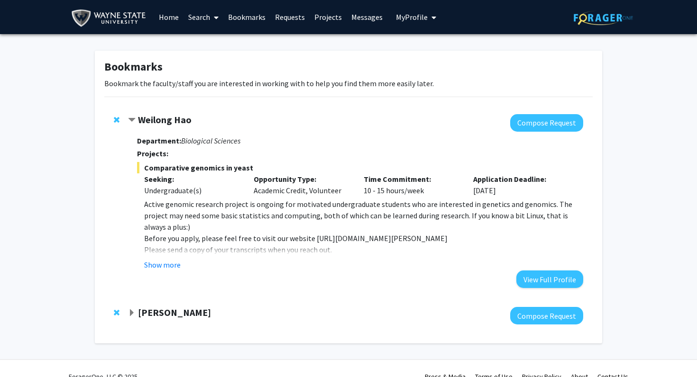
click at [365, 233] on p "Before you apply, please feel free to visit our website [URL][DOMAIN_NAME][PERS…" at bounding box center [363, 238] width 439 height 11
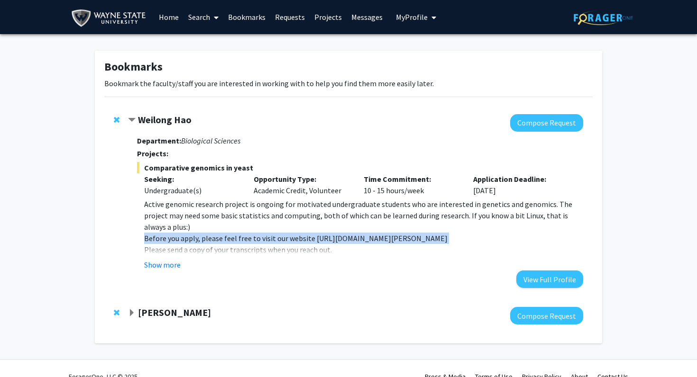
click at [365, 233] on p "Before you apply, please feel free to visit our website https://haolab.wayne.ed…" at bounding box center [363, 238] width 439 height 11
click at [309, 233] on p "Before you apply, please feel free to visit our website [URL][DOMAIN_NAME][PERS…" at bounding box center [363, 238] width 439 height 11
drag, startPoint x: 311, startPoint y: 228, endPoint x: 434, endPoint y: 227, distance: 123.3
click at [434, 233] on p "Before you apply, please feel free to visit our website [URL][DOMAIN_NAME][PERS…" at bounding box center [363, 238] width 439 height 11
copy p "[URL][DOMAIN_NAME][PERSON_NAME]"
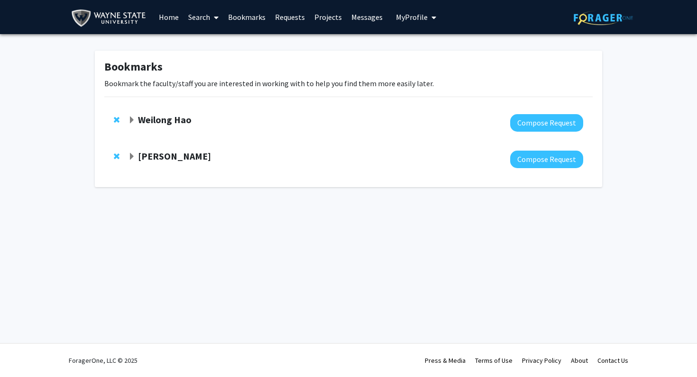
click at [130, 120] on span "Expand Weilong Hao Bookmark" at bounding box center [132, 121] width 8 height 8
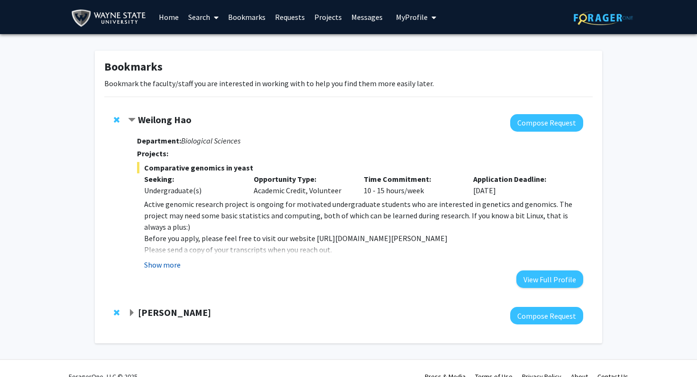
click at [164, 270] on button "Show more" at bounding box center [162, 264] width 37 height 11
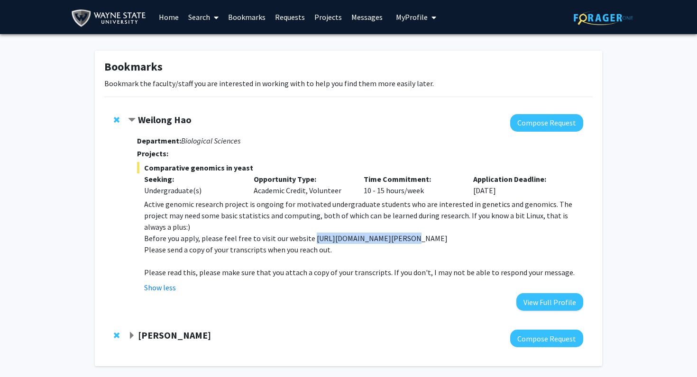
drag, startPoint x: 396, startPoint y: 230, endPoint x: 313, endPoint y: 230, distance: 83.5
click at [313, 233] on p "Before you apply, please feel free to visit our website [URL][DOMAIN_NAME][PERS…" at bounding box center [363, 238] width 439 height 11
copy p "[URL][DOMAIN_NAME][PERSON_NAME]"
